Goal: Check status

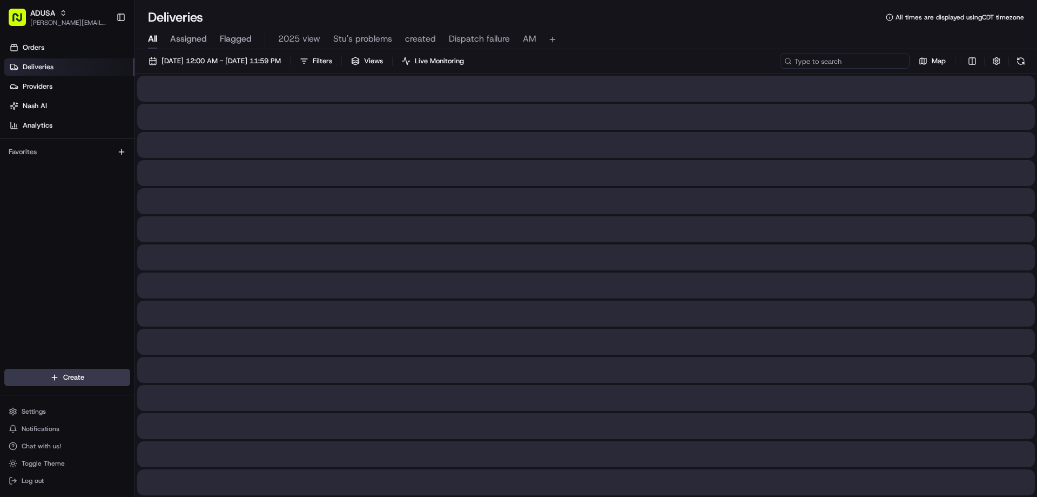
paste input "m706273012"
type input "m706273012"
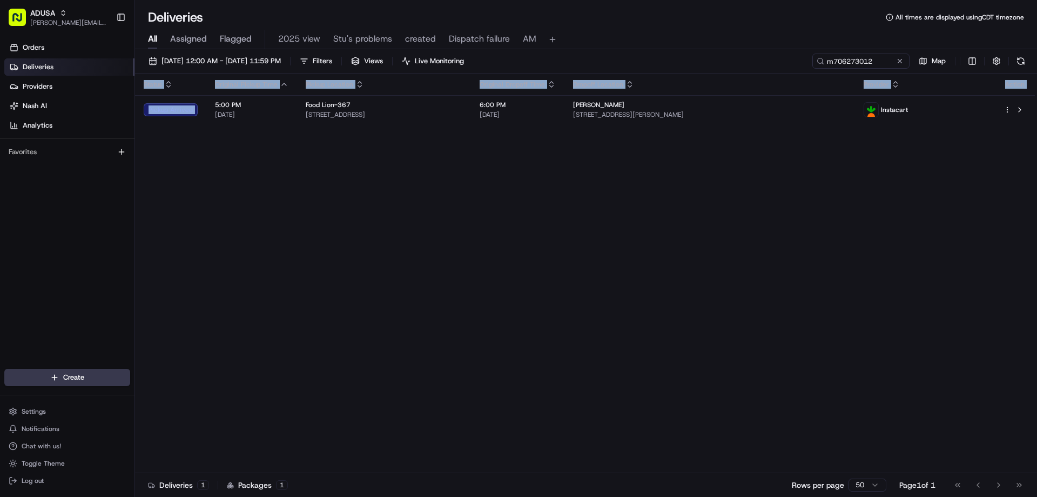
drag, startPoint x: 209, startPoint y: 109, endPoint x: 943, endPoint y: 130, distance: 734.6
click at [925, 132] on div "Status Original Pickup Time Pickup Location Original Dropoff Time Dropoff Locat…" at bounding box center [585, 272] width 900 height 399
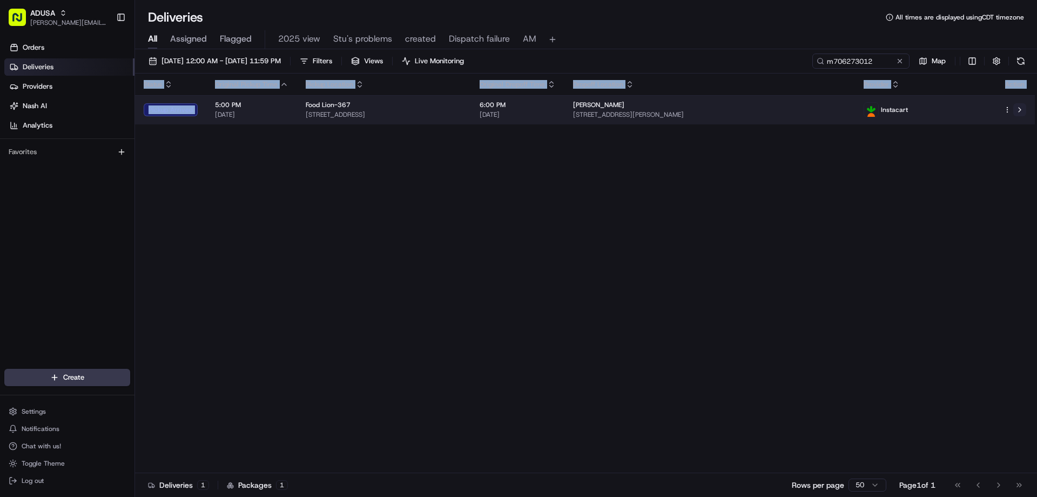
click at [1020, 106] on button at bounding box center [1020, 109] width 13 height 13
click at [687, 111] on span "[STREET_ADDRESS][PERSON_NAME]" at bounding box center [709, 114] width 273 height 9
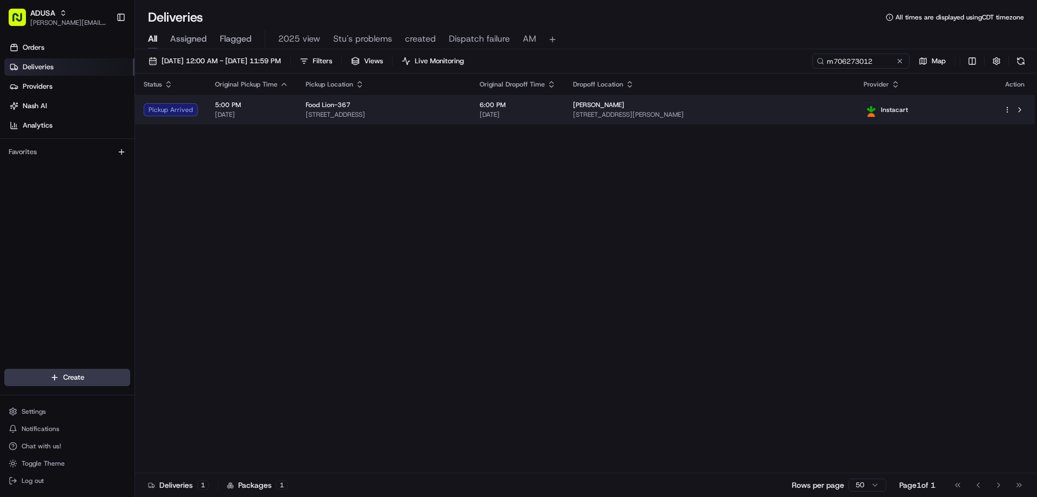
drag, startPoint x: 674, startPoint y: 112, endPoint x: 666, endPoint y: 112, distance: 7.6
click at [666, 112] on span "[STREET_ADDRESS][PERSON_NAME]" at bounding box center [709, 114] width 273 height 9
click at [189, 104] on div "Pickup Arrived" at bounding box center [171, 109] width 54 height 13
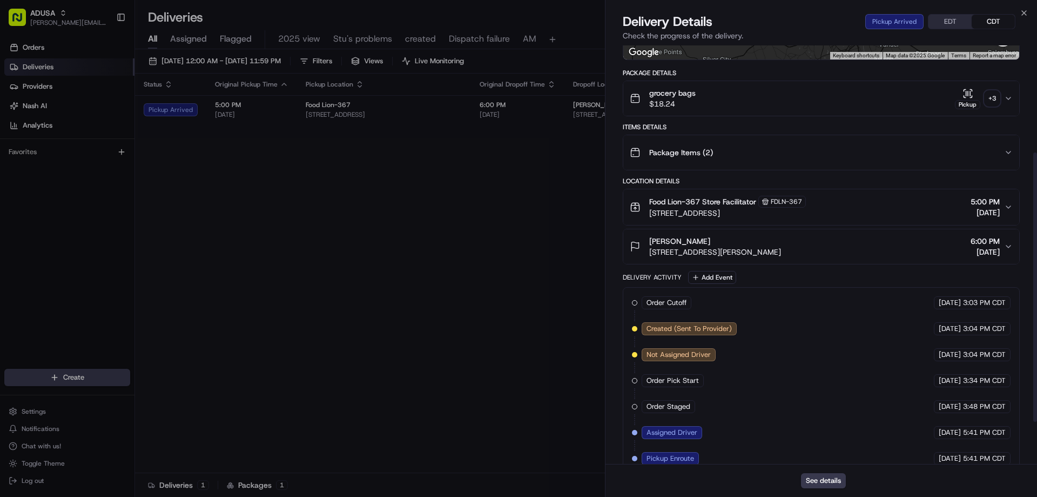
scroll to position [232, 0]
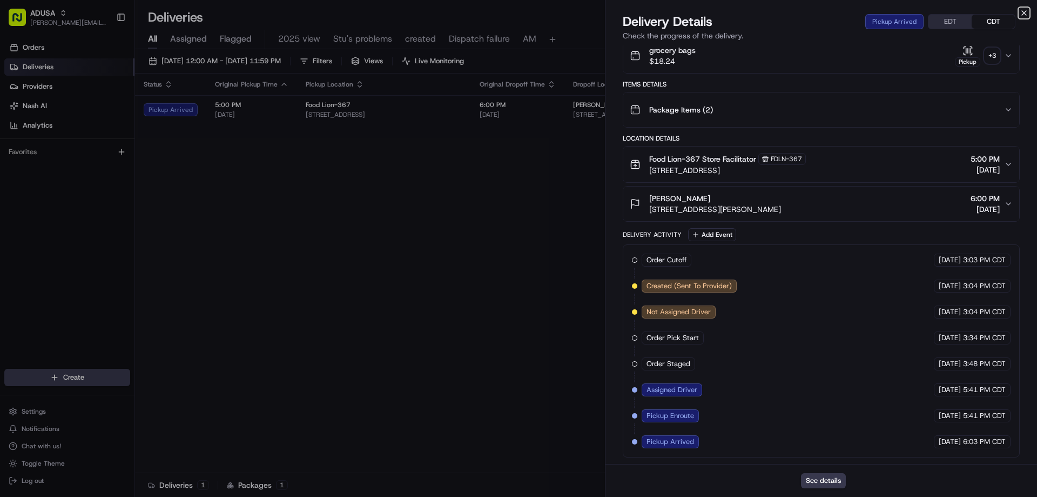
click at [1025, 10] on icon "button" at bounding box center [1024, 13] width 9 height 9
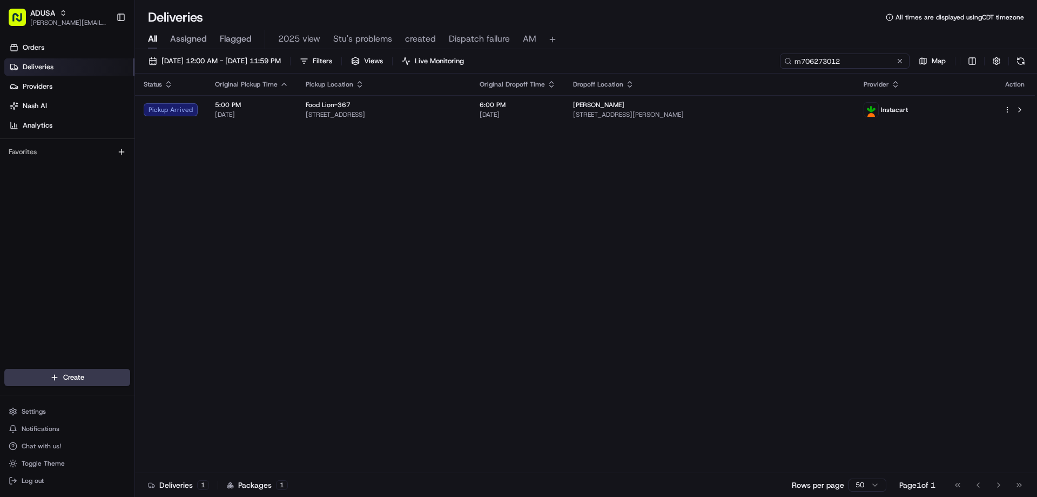
click at [906, 63] on input "m706273012" at bounding box center [845, 60] width 130 height 15
click at [897, 59] on button at bounding box center [900, 61] width 11 height 11
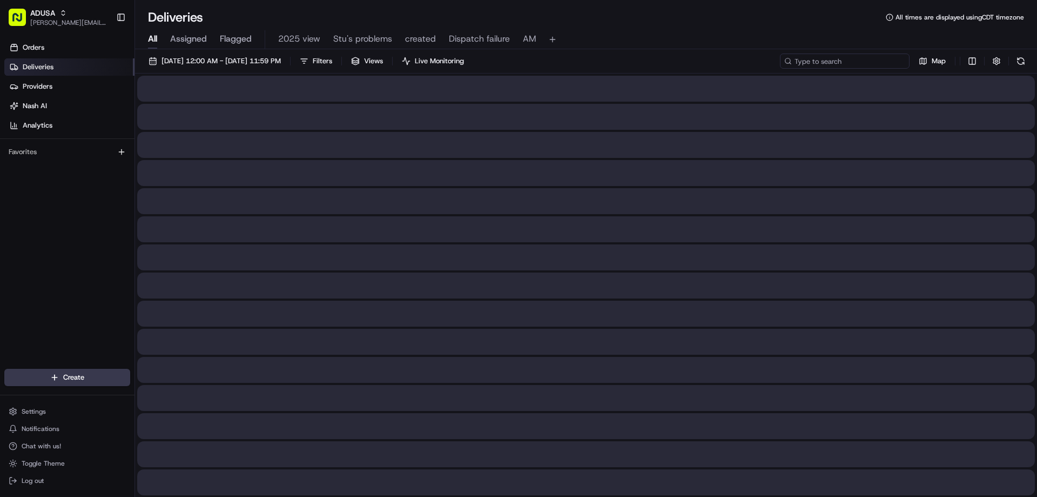
paste input "m708295507"
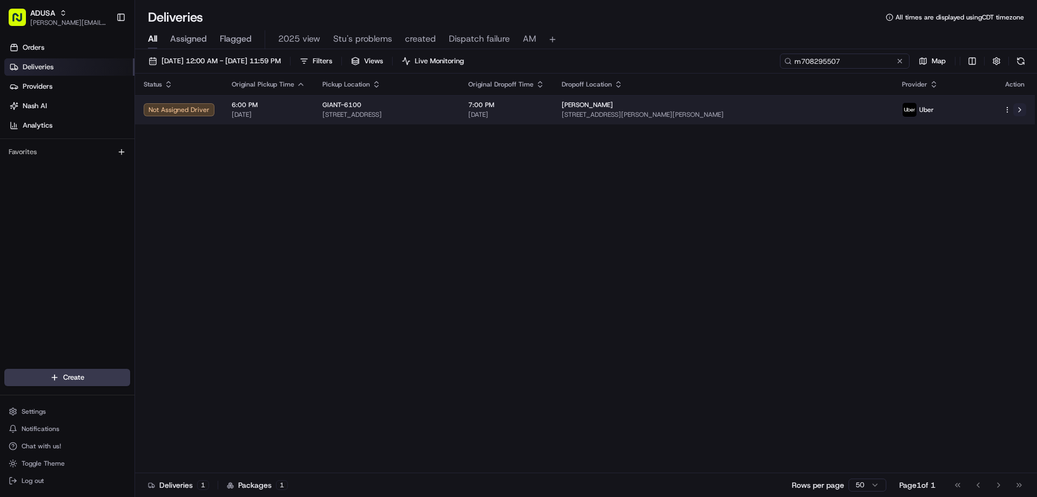
type input "m708295507"
click at [1022, 107] on button at bounding box center [1020, 109] width 13 height 13
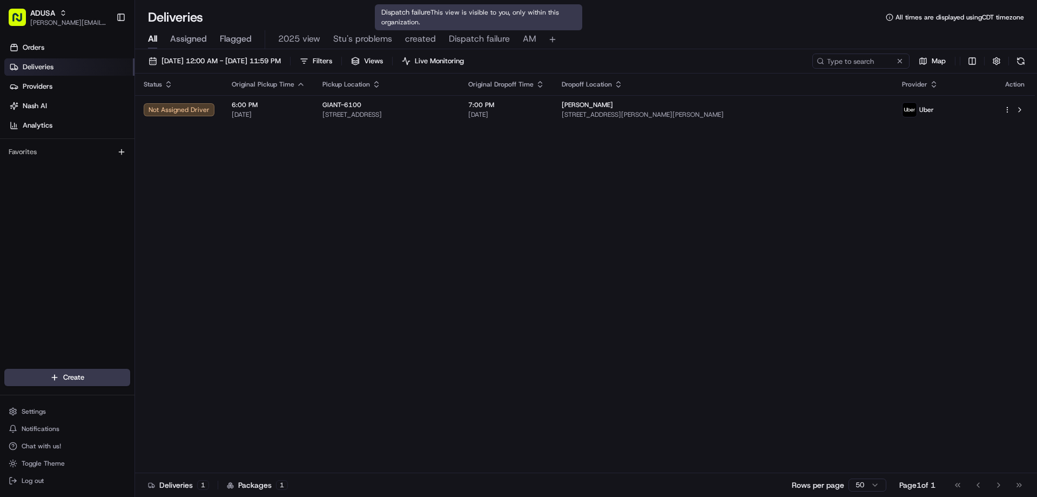
click at [472, 42] on span "Dispatch failure" at bounding box center [479, 38] width 61 height 13
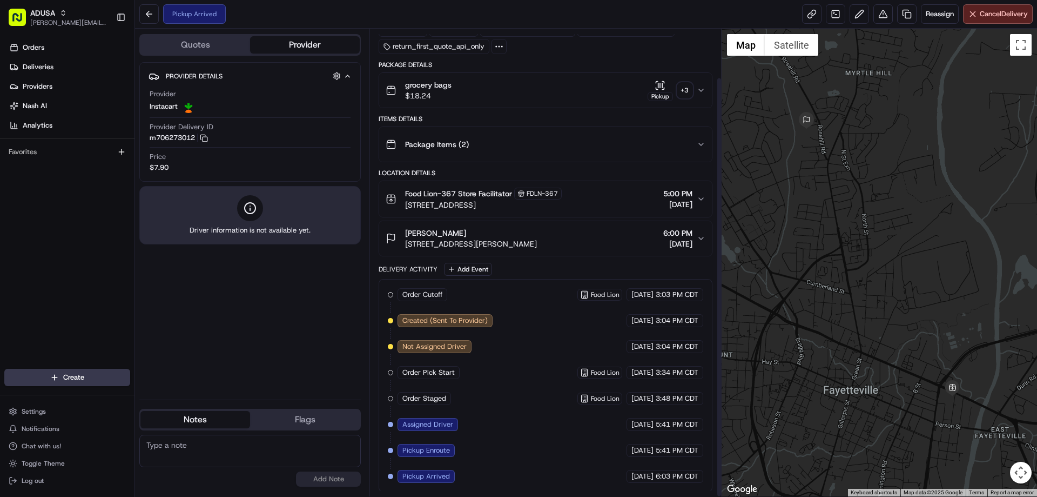
scroll to position [55, 0]
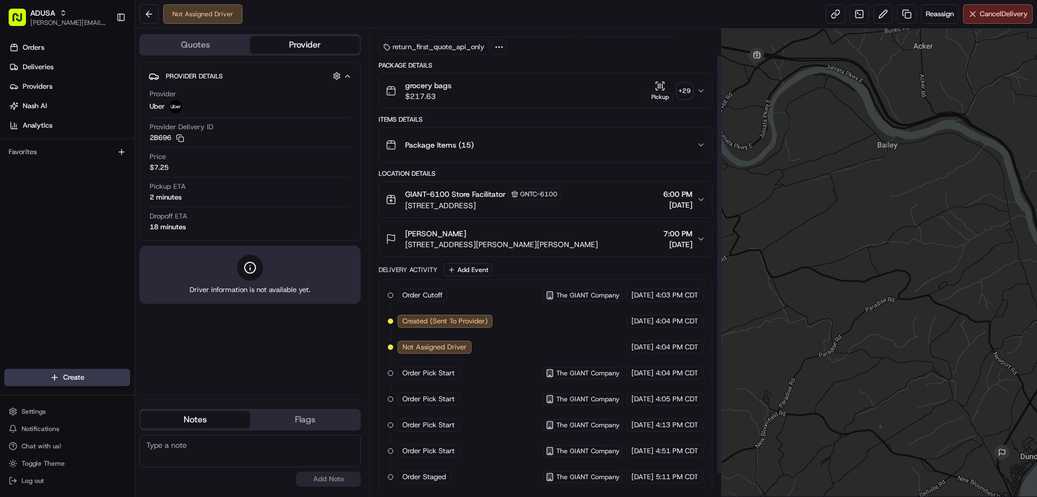
scroll to position [55, 0]
